Goal: Check status

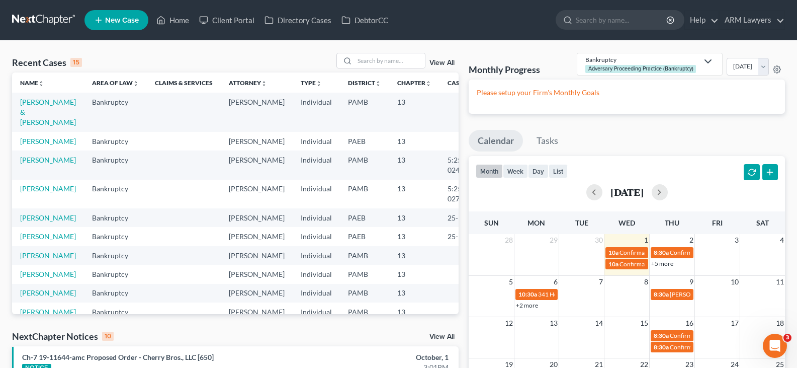
click at [448, 56] on div "View All" at bounding box center [397, 61] width 123 height 16
click at [443, 65] on link "View All" at bounding box center [441, 62] width 25 height 7
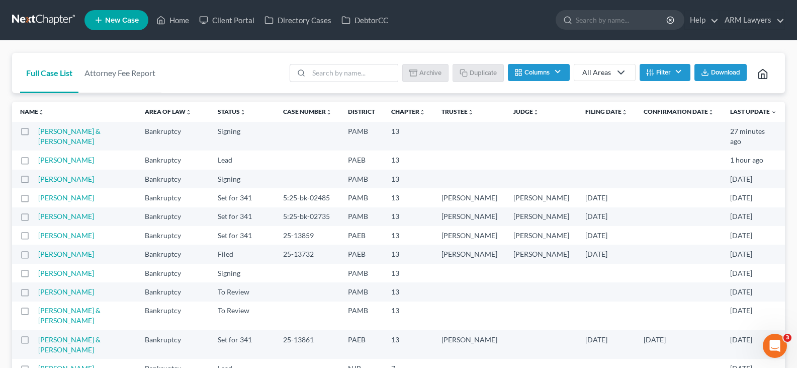
click at [615, 74] on icon at bounding box center [621, 72] width 12 height 12
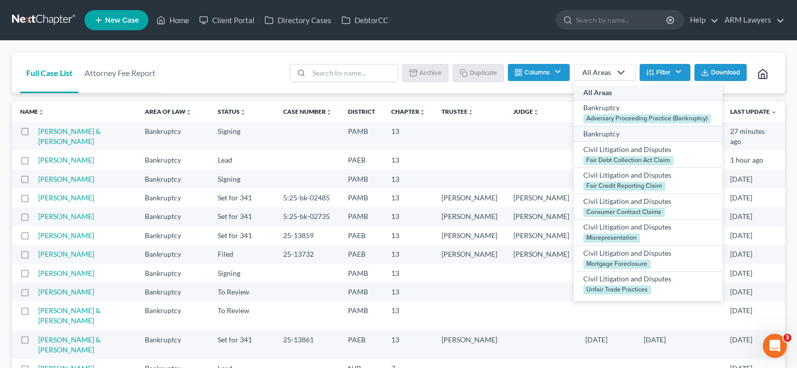
click at [616, 137] on div "Bankruptcy" at bounding box center [648, 134] width 130 height 10
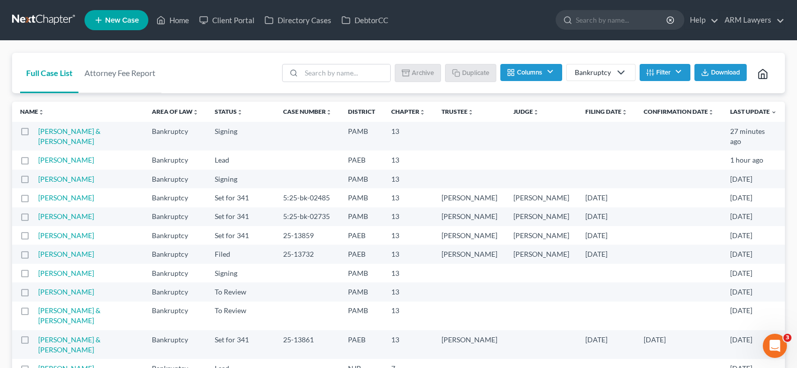
click at [670, 68] on button "Filter" at bounding box center [665, 72] width 51 height 17
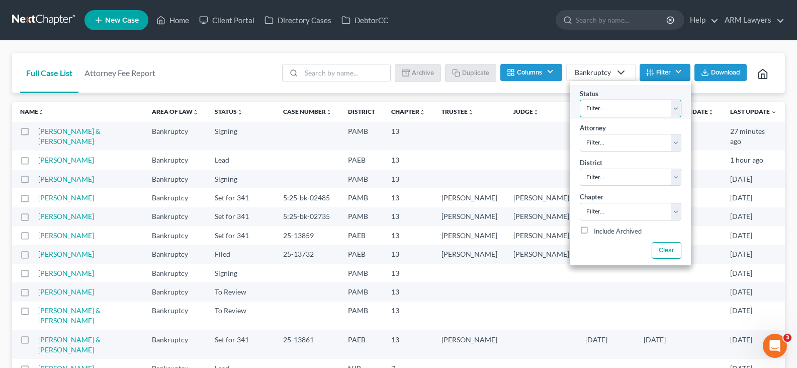
click at [662, 110] on select "Filter... Answer Due Awaiting Confirmation Awaiting Discharge Confirmed Could N…" at bounding box center [631, 109] width 102 height 18
select select "1"
click at [662, 110] on select "Filter... Answer Due Awaiting Confirmation Awaiting Discharge Confirmed Could N…" at bounding box center [631, 109] width 102 height 18
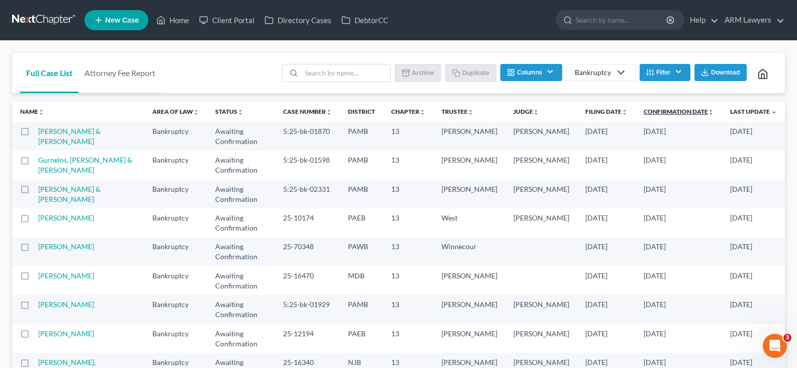
click at [654, 113] on link "Confirmation Date unfold_more expand_more expand_less" at bounding box center [679, 112] width 70 height 8
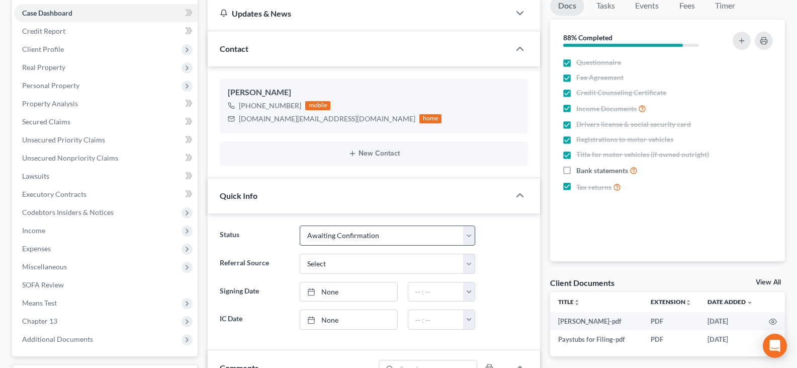
scroll to position [101, 0]
click at [383, 228] on select "Answer Due Awaiting Confirmation Awaiting Discharge Confirmed Could Not Contact…" at bounding box center [387, 235] width 175 height 20
select select "3"
click at [383, 228] on select "Answer Due Awaiting Confirmation Awaiting Discharge Confirmed Could Not Contact…" at bounding box center [387, 235] width 175 height 20
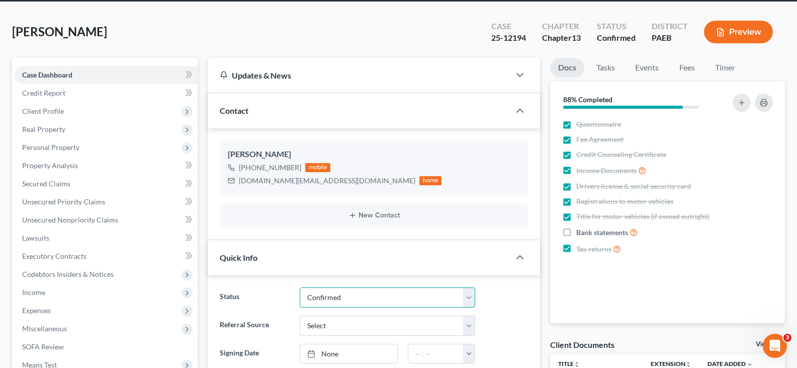
scroll to position [0, 0]
